Goal: Information Seeking & Learning: Learn about a topic

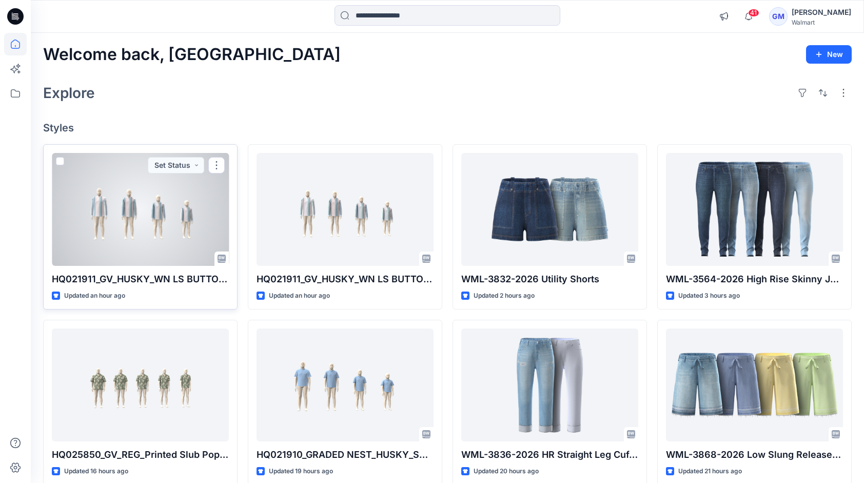
click at [191, 220] on div at bounding box center [140, 209] width 177 height 113
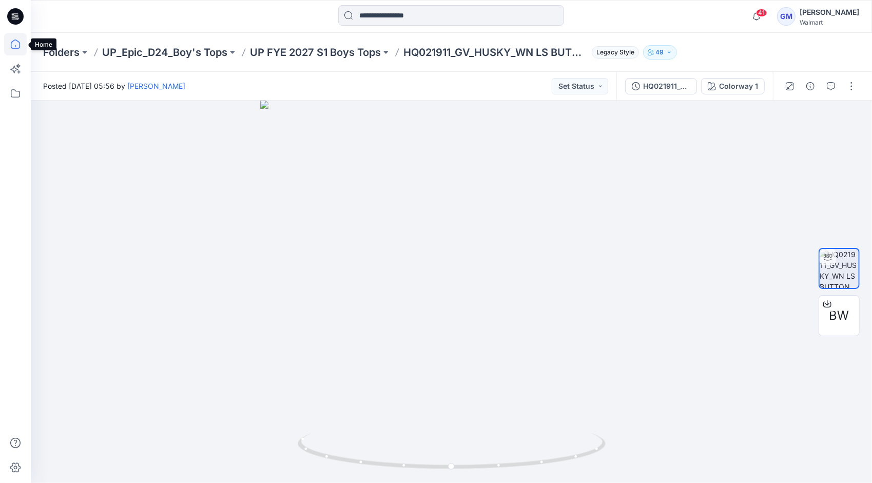
click at [17, 45] on icon at bounding box center [15, 44] width 23 height 23
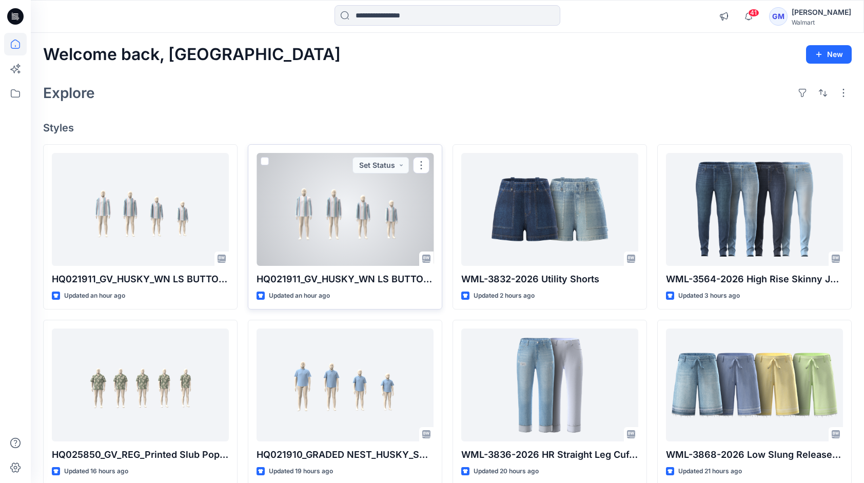
click at [351, 226] on div at bounding box center [345, 209] width 177 height 113
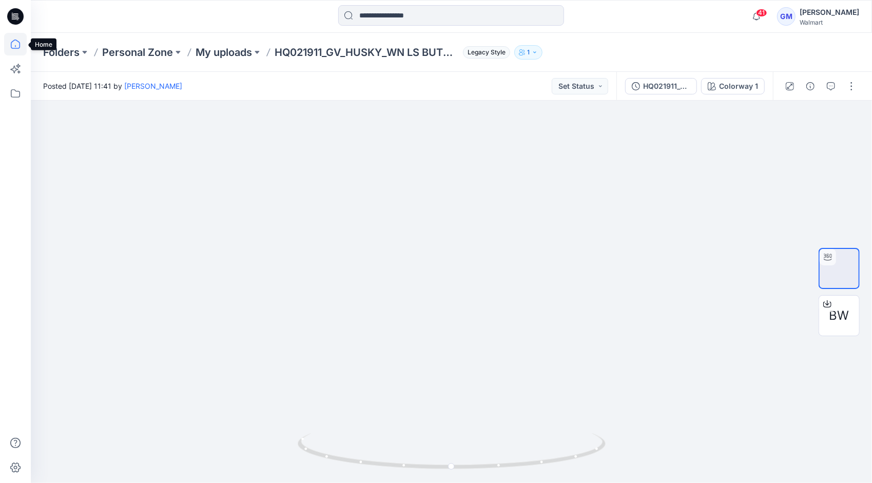
click at [11, 41] on icon at bounding box center [15, 44] width 23 height 23
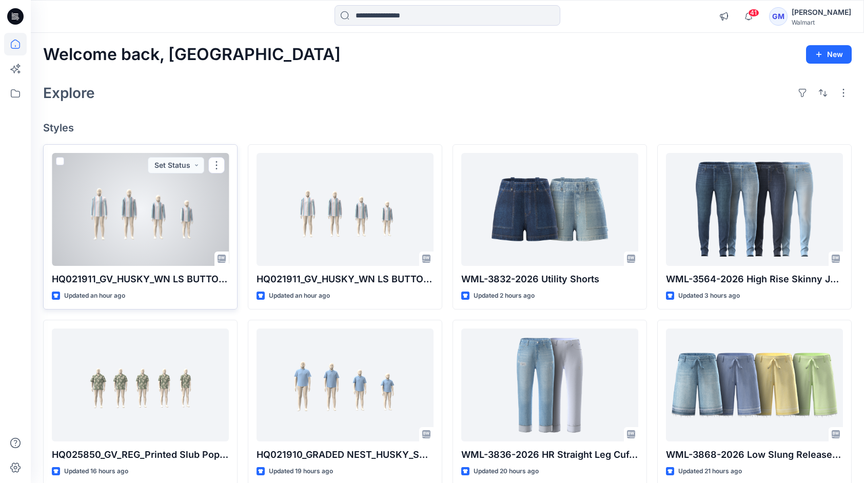
click at [149, 231] on div at bounding box center [140, 209] width 177 height 113
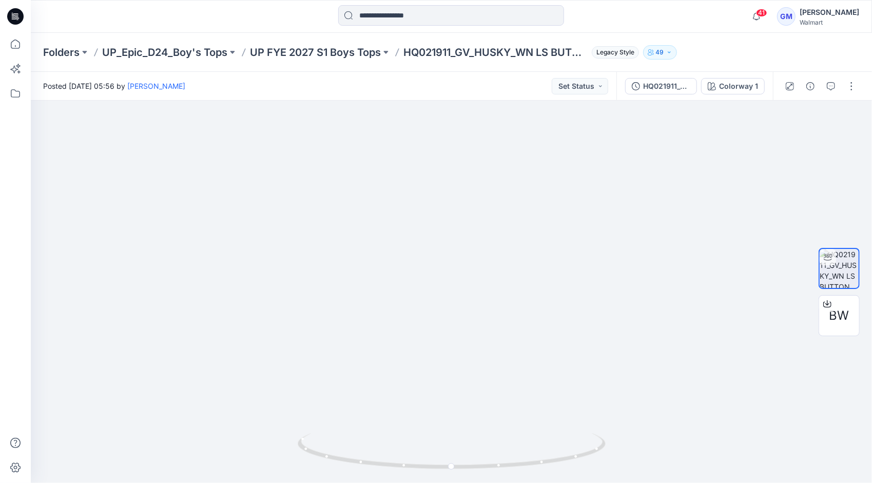
click at [662, 98] on div "HQ021911_GV_HUSKY_WN LS BUTTON UP LINEN LOOKALIKE SHIRT Colorway 1" at bounding box center [695, 86] width 157 height 29
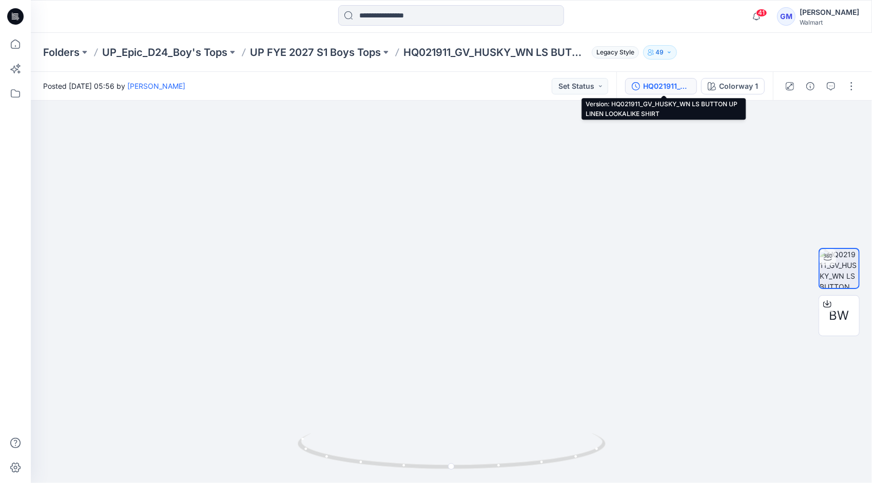
click at [659, 88] on div "HQ021911_GV_HUSKY_WN LS BUTTON UP LINEN LOOKALIKE SHIRT" at bounding box center [666, 86] width 47 height 11
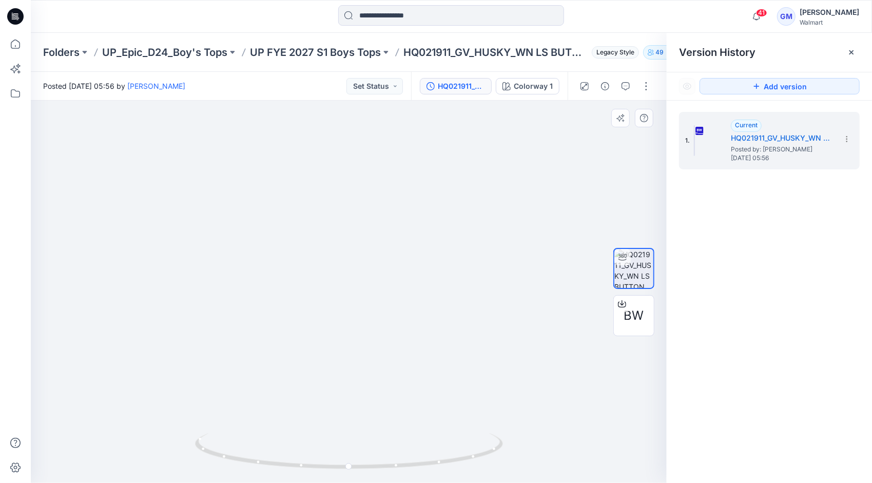
click at [123, 243] on div at bounding box center [349, 292] width 636 height 382
click at [340, 54] on p "UP FYE 2027 S1 Boys Tops" at bounding box center [315, 52] width 131 height 14
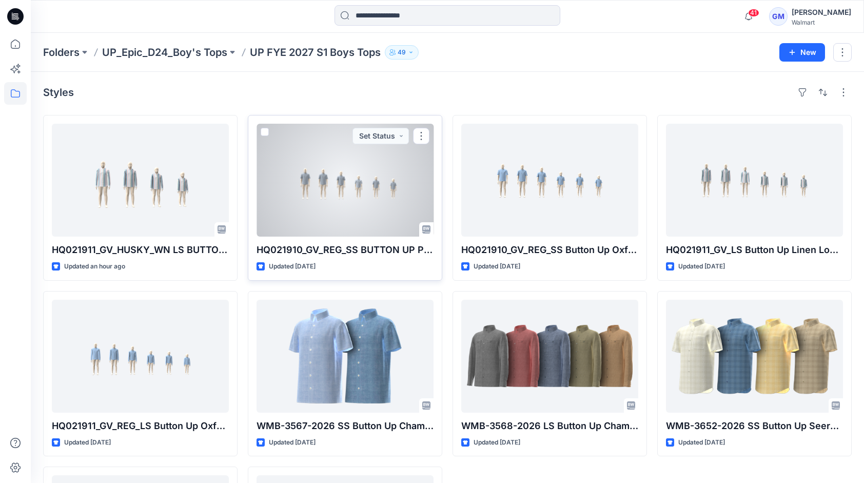
click at [386, 212] on div at bounding box center [345, 180] width 177 height 113
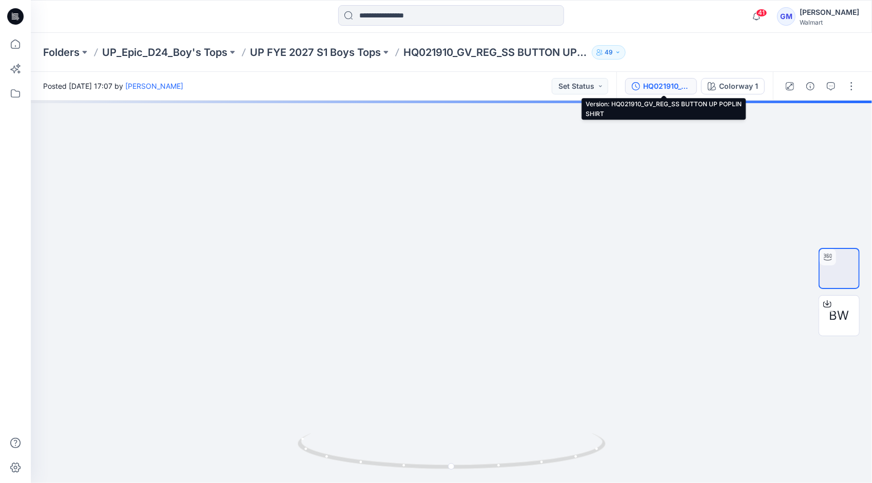
click at [665, 88] on div "HQ021910_GV_REG_SS BUTTON UP POPLIN SHIRT" at bounding box center [666, 86] width 47 height 11
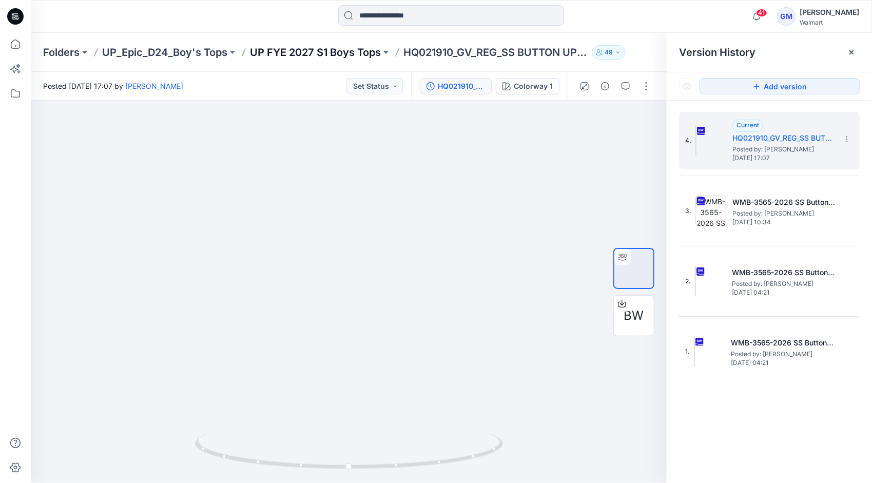
click at [322, 50] on p "UP FYE 2027 S1 Boys Tops" at bounding box center [315, 52] width 131 height 14
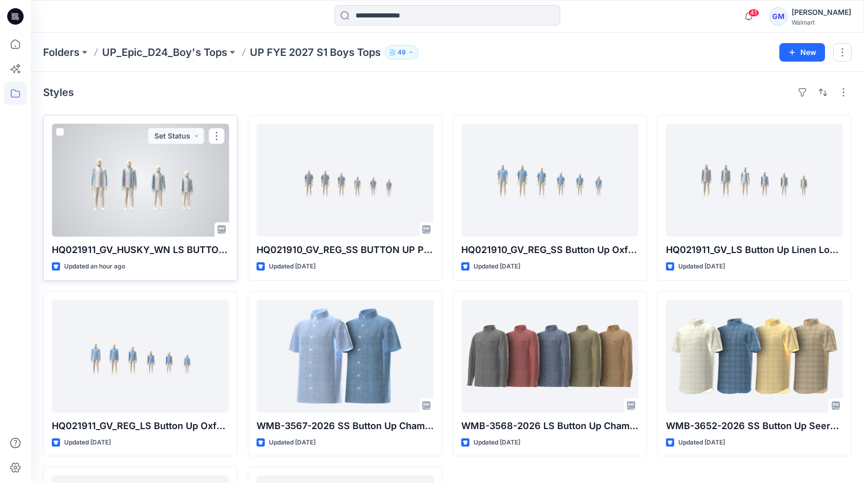
click at [117, 190] on div at bounding box center [140, 180] width 177 height 113
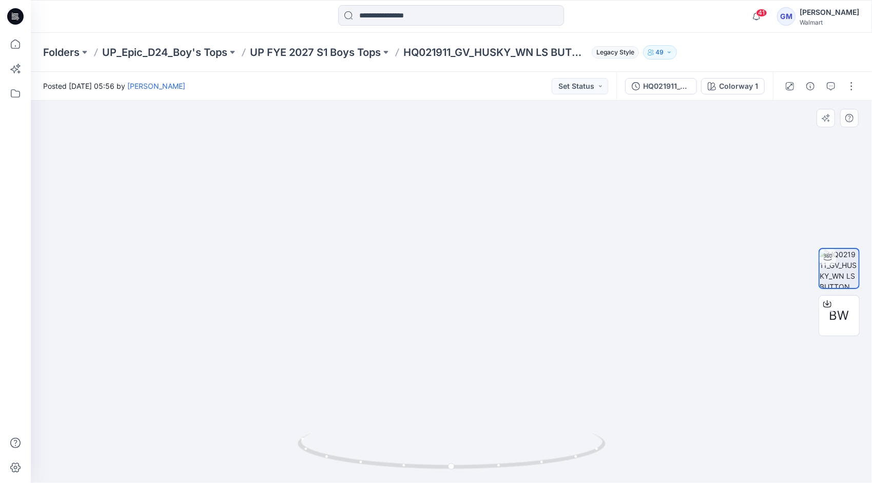
click at [116, 266] on div at bounding box center [451, 292] width 841 height 382
